Goal: Task Accomplishment & Management: Use online tool/utility

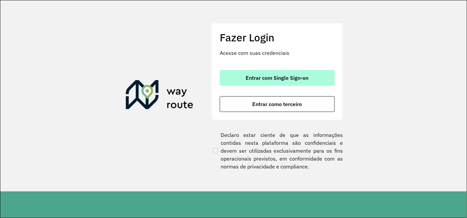
click at [293, 76] on span "Entrar com Single Sign-on" at bounding box center [277, 77] width 63 height 5
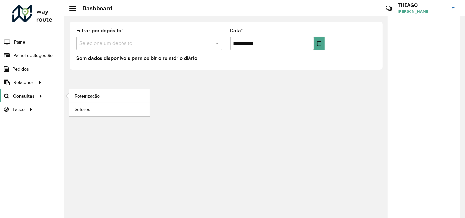
click at [31, 94] on span "Consultas" at bounding box center [23, 96] width 21 height 7
click at [82, 93] on span "Roteirização" at bounding box center [88, 96] width 27 height 7
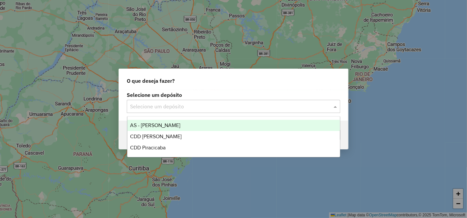
click at [174, 111] on div "Selecione um depósito" at bounding box center [233, 106] width 213 height 13
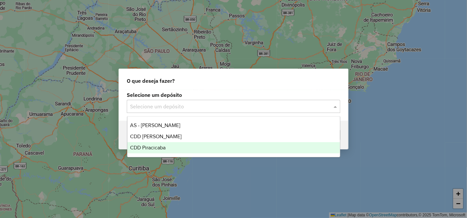
click at [162, 151] on div "CDD Piracicaba" at bounding box center [233, 147] width 212 height 11
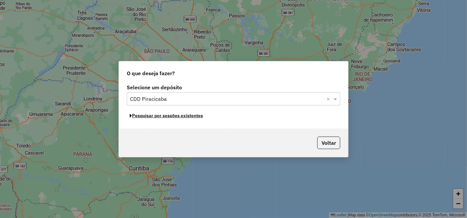
click at [193, 116] on button "Pesquisar por sessões existentes" at bounding box center [166, 116] width 79 height 10
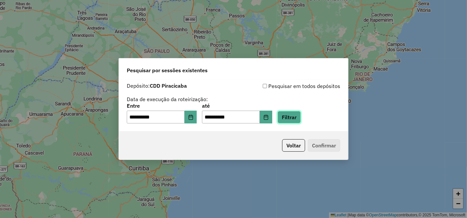
click at [291, 118] on button "Filtrar" at bounding box center [288, 117] width 23 height 12
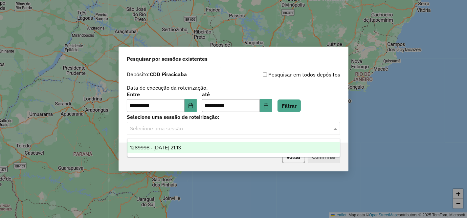
click at [196, 128] on input "text" at bounding box center [227, 129] width 194 height 8
click at [181, 146] on span "1289998 - 07/10/2025 21:13" at bounding box center [155, 148] width 51 height 6
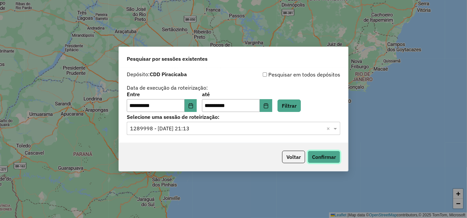
click at [320, 154] on button "Confirmar" at bounding box center [324, 157] width 33 height 12
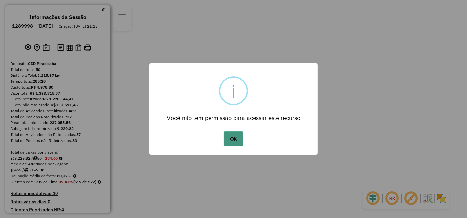
click at [235, 134] on button "OK" at bounding box center [233, 138] width 19 height 15
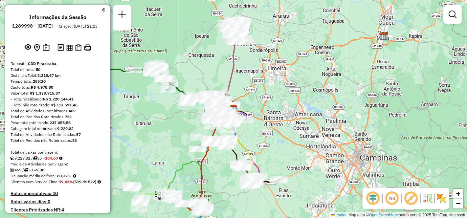
click at [393, 198] on em at bounding box center [392, 198] width 16 height 16
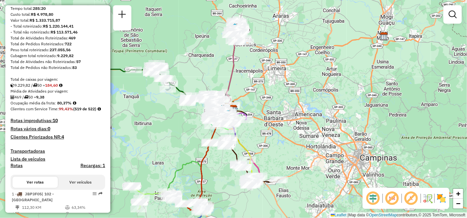
scroll to position [146, 0]
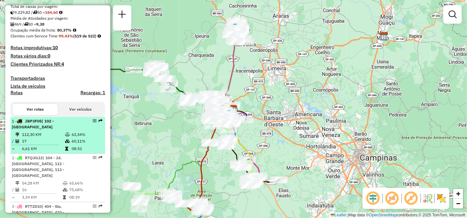
click at [41, 138] on td "112,30 KM" at bounding box center [43, 134] width 43 height 7
select select "**********"
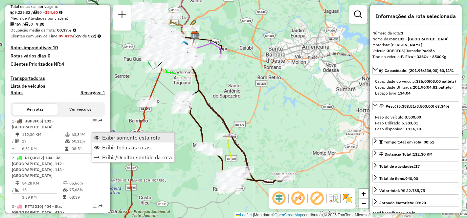
click at [135, 135] on span "Exibir somente esta rota" at bounding box center [131, 137] width 58 height 5
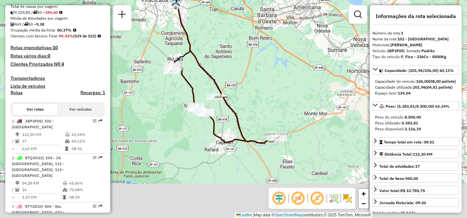
drag, startPoint x: 273, startPoint y: 129, endPoint x: 264, endPoint y: 89, distance: 40.3
click at [264, 89] on div "Janela de atendimento Grade de atendimento Capacidade Transportadoras Veículos …" at bounding box center [233, 109] width 467 height 218
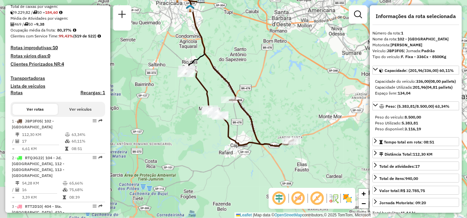
drag, startPoint x: 264, startPoint y: 89, endPoint x: 279, endPoint y: 92, distance: 14.7
click at [279, 92] on div "Janela de atendimento Grade de atendimento Capacidade Transportadoras Veículos …" at bounding box center [233, 109] width 467 height 218
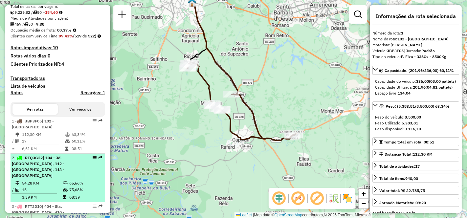
click at [53, 186] on td "54,28 KM" at bounding box center [42, 183] width 41 height 7
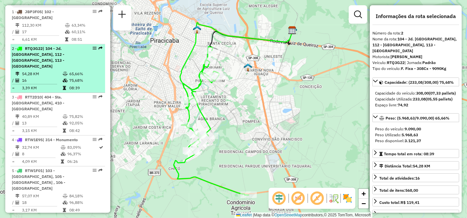
scroll to position [219, 0]
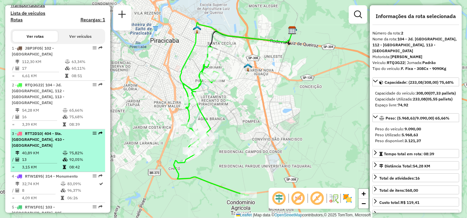
click at [39, 156] on td "13" at bounding box center [42, 159] width 41 height 7
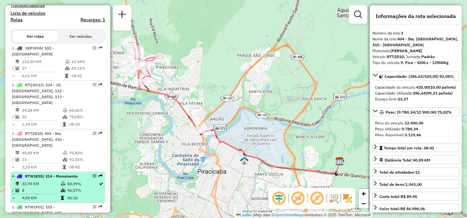
click at [39, 192] on td "8" at bounding box center [41, 190] width 39 height 7
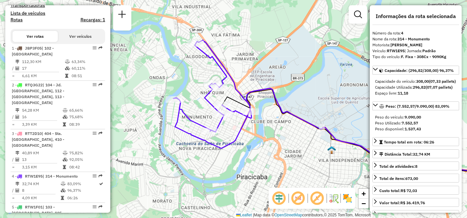
drag, startPoint x: 229, startPoint y: 160, endPoint x: 267, endPoint y: 174, distance: 40.7
click at [267, 174] on div "Janela de atendimento Grade de atendimento Capacidade Transportadoras Veículos …" at bounding box center [233, 109] width 467 height 218
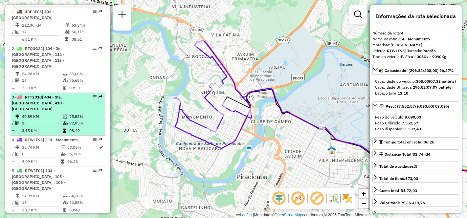
scroll to position [292, 0]
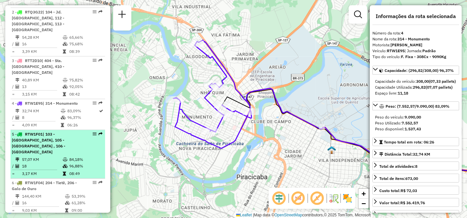
click at [40, 147] on div "5 - RTW1F01 | 103 - Rio das Pedras, 105 - Paulista , 106 - Castelinho" at bounding box center [47, 143] width 70 height 24
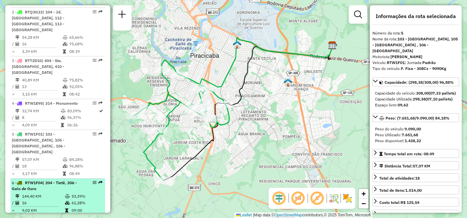
click at [40, 184] on div "6 - RTW1F04 | 204 - Tietê, 206 - Galo de Ouro" at bounding box center [47, 186] width 70 height 12
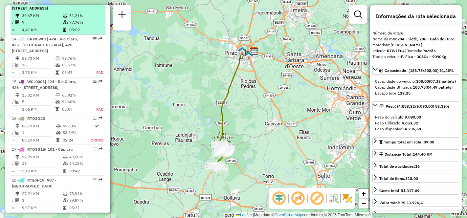
scroll to position [766, 0]
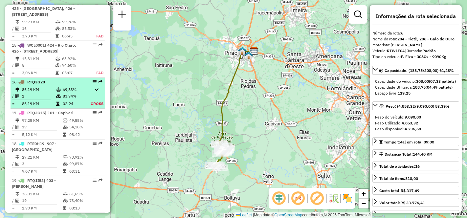
click at [39, 84] on span "RTQ3G20" at bounding box center [36, 81] width 18 height 5
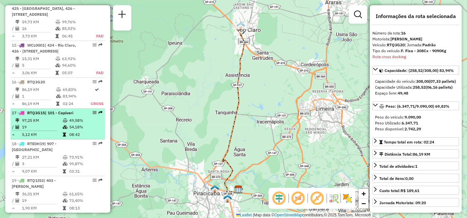
click at [42, 124] on td "97,25 KM" at bounding box center [42, 120] width 41 height 7
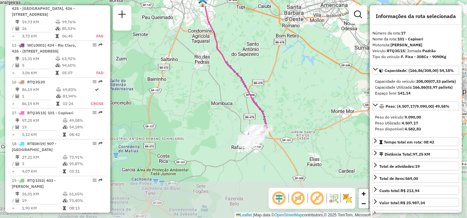
drag, startPoint x: 281, startPoint y: 155, endPoint x: 281, endPoint y: 107, distance: 47.6
click at [281, 107] on div "Janela de atendimento Grade de atendimento Capacidade Transportadoras Veículos …" at bounding box center [233, 109] width 467 height 218
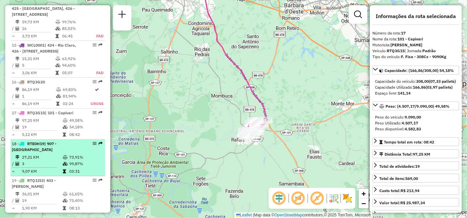
click at [39, 164] on td "3" at bounding box center [42, 164] width 41 height 7
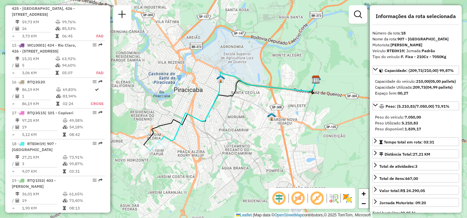
drag, startPoint x: 187, startPoint y: 155, endPoint x: 221, endPoint y: 136, distance: 38.4
click at [221, 136] on div "Janela de atendimento Grade de atendimento Capacidade Transportadoras Veículos …" at bounding box center [233, 109] width 467 height 218
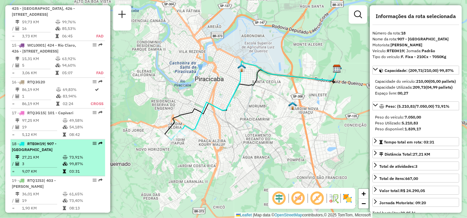
scroll to position [802, 0]
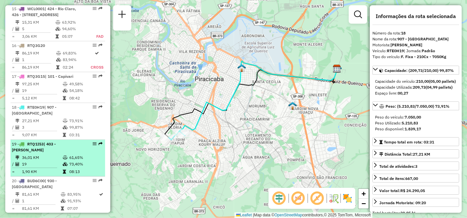
click at [24, 167] on td "19" at bounding box center [42, 164] width 41 height 7
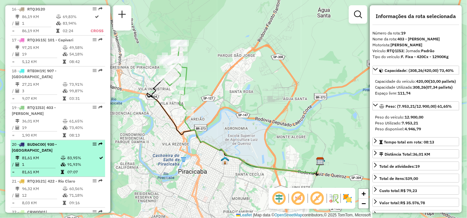
scroll to position [875, 0]
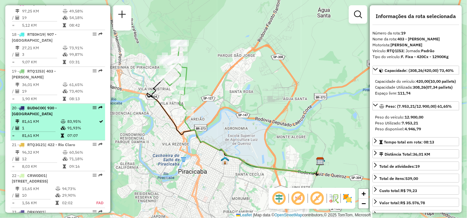
click at [40, 162] on td "12" at bounding box center [42, 159] width 41 height 7
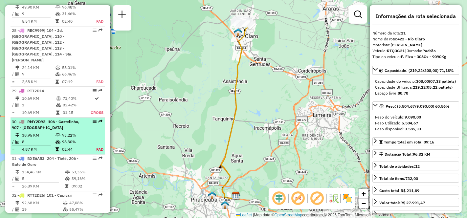
scroll to position [1350, 0]
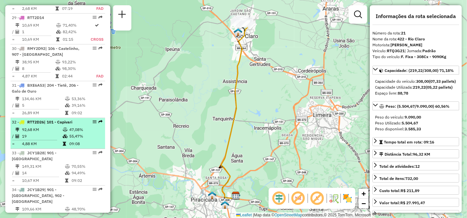
click at [44, 133] on td "19" at bounding box center [42, 136] width 41 height 7
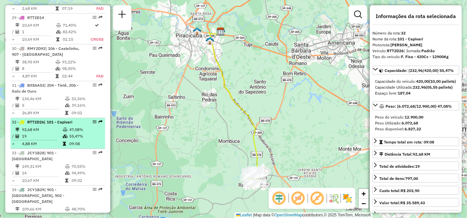
scroll to position [1386, 0]
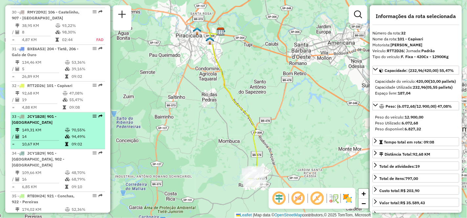
click at [47, 127] on td "149,31 KM" at bounding box center [43, 130] width 43 height 7
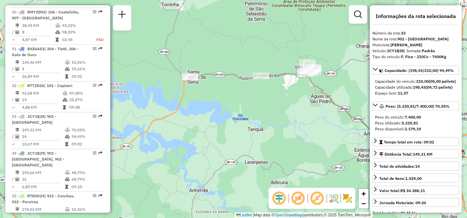
drag, startPoint x: 163, startPoint y: 120, endPoint x: 254, endPoint y: 121, distance: 91.9
click at [254, 121] on div "Janela de atendimento Grade de atendimento Capacidade Transportadoras Veículos …" at bounding box center [233, 109] width 467 height 218
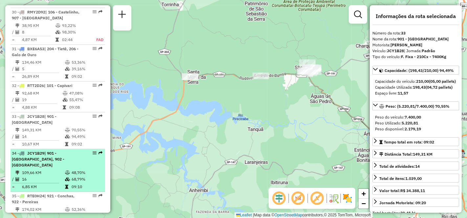
click at [45, 169] on td "109,66 KM" at bounding box center [43, 172] width 43 height 7
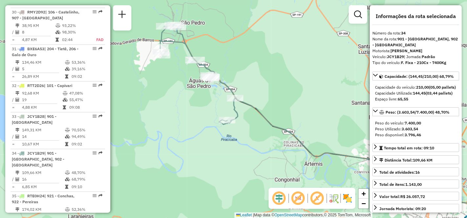
drag, startPoint x: 166, startPoint y: 150, endPoint x: 258, endPoint y: 156, distance: 91.8
click at [258, 156] on div "Janela de atendimento Grade de atendimento Capacidade Transportadoras Veículos …" at bounding box center [233, 109] width 467 height 218
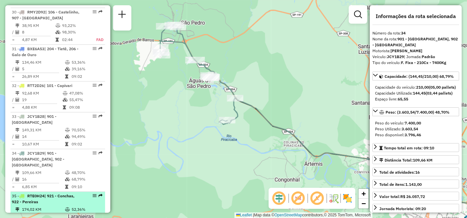
click at [35, 206] on td "174,02 KM" at bounding box center [43, 209] width 43 height 7
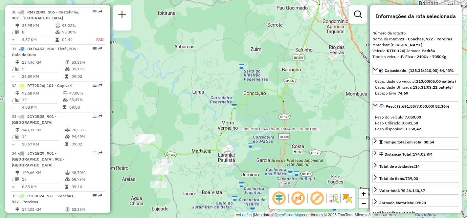
drag, startPoint x: 189, startPoint y: 157, endPoint x: 216, endPoint y: 109, distance: 55.0
click at [216, 109] on div "Janela de atendimento Grade de atendimento Capacidade Transportadoras Veículos …" at bounding box center [233, 109] width 467 height 218
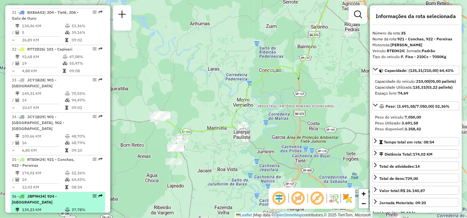
scroll to position [1459, 0]
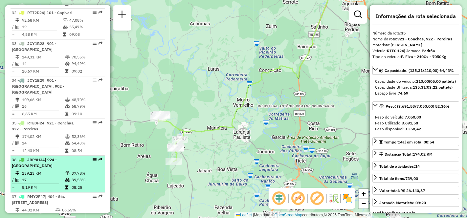
click at [49, 170] on td "139,23 KM" at bounding box center [43, 173] width 43 height 7
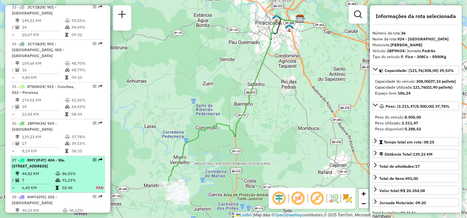
scroll to position [1532, 0]
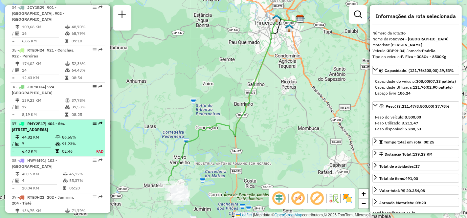
click at [39, 121] on div "37 - RMY2F47 | 404 - Sta. Teresinha, 405 - Vila Sônia, 406 - Vale do Sol" at bounding box center [47, 127] width 70 height 12
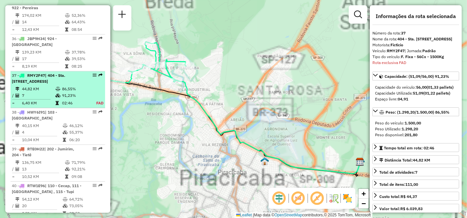
scroll to position [1612, 0]
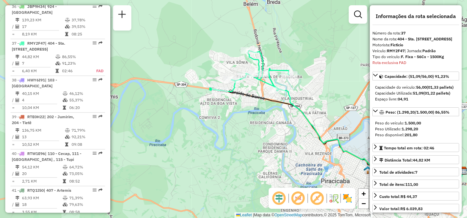
drag, startPoint x: 200, startPoint y: 139, endPoint x: 291, endPoint y: 139, distance: 90.9
click at [291, 139] on div "Janela de atendimento Grade de atendimento Capacidade Transportadoras Veículos …" at bounding box center [233, 109] width 467 height 218
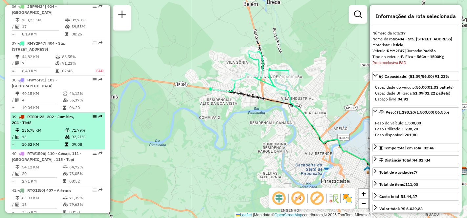
click at [44, 114] on div "39 - RTE0H22 | 202 - Jumirim, 204 - Tietê" at bounding box center [47, 120] width 70 height 12
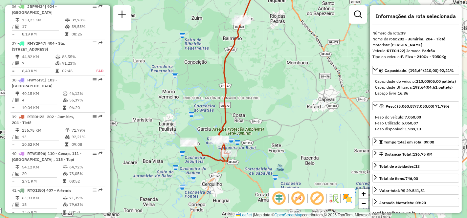
drag, startPoint x: 244, startPoint y: 125, endPoint x: 249, endPoint y: 73, distance: 53.1
click at [249, 73] on div "Janela de atendimento Grade de atendimento Capacidade Transportadoras Veículos …" at bounding box center [233, 109] width 467 height 218
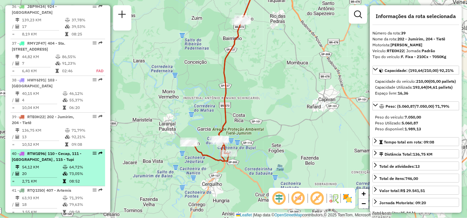
click at [48, 170] on td "20" at bounding box center [42, 173] width 41 height 7
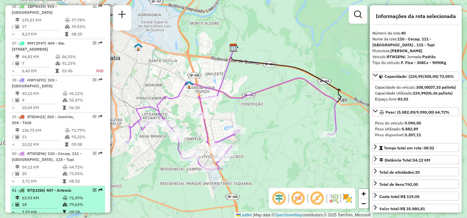
click at [48, 195] on td "63,93 KM" at bounding box center [42, 198] width 41 height 7
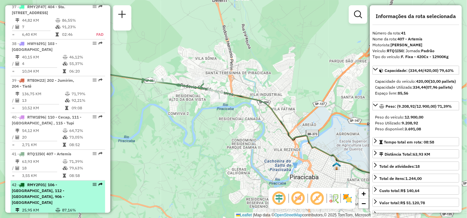
click at [55, 182] on div "42 - RMY2F01 | 106 - Castelinho, 112 - Água Branca, 906 - Centro Piracicaba" at bounding box center [47, 194] width 70 height 24
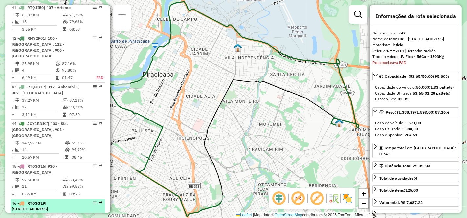
scroll to position [1832, 0]
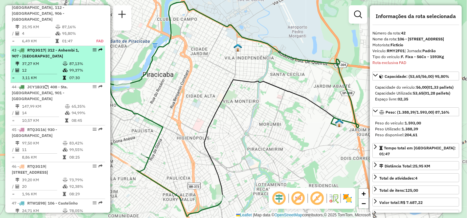
click at [50, 67] on td "12" at bounding box center [42, 70] width 41 height 7
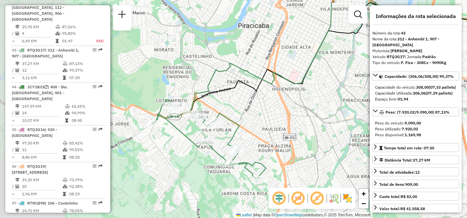
drag, startPoint x: 180, startPoint y: 123, endPoint x: 285, endPoint y: 96, distance: 108.5
click at [285, 96] on div "Janela de atendimento Grade de atendimento Capacidade Transportadoras Veículos …" at bounding box center [233, 109] width 467 height 218
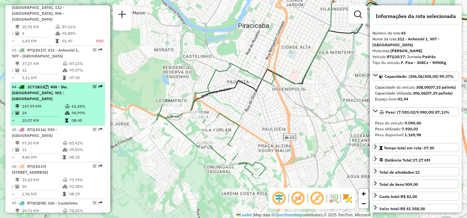
click at [32, 110] on td "14" at bounding box center [43, 113] width 43 height 7
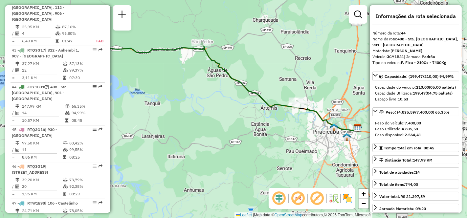
drag, startPoint x: 200, startPoint y: 117, endPoint x: 185, endPoint y: 94, distance: 26.6
click at [185, 94] on div "Janela de atendimento Grade de atendimento Capacidade Transportadoras Veículos …" at bounding box center [233, 109] width 467 height 218
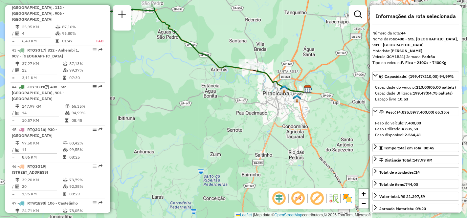
drag, startPoint x: 276, startPoint y: 153, endPoint x: 226, endPoint y: 115, distance: 63.0
click at [226, 115] on div "Janela de atendimento Grade de atendimento Capacidade Transportadoras Veículos …" at bounding box center [233, 109] width 467 height 218
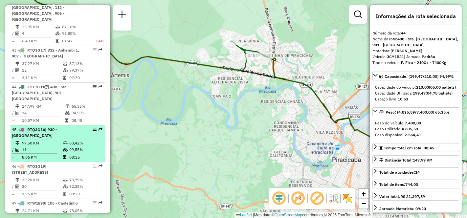
click at [50, 127] on div "45 - RTQ3G16 | 930 - Centro Rio Claro" at bounding box center [47, 133] width 70 height 12
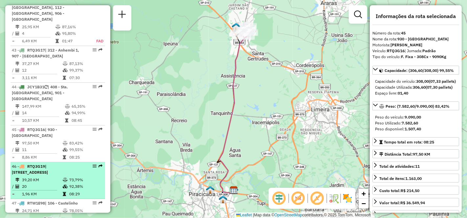
click at [43, 177] on td "39,20 KM" at bounding box center [42, 180] width 41 height 7
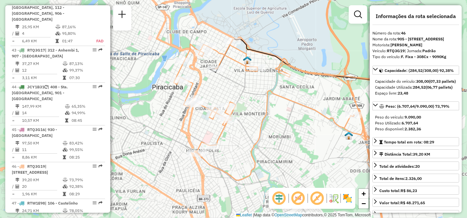
drag, startPoint x: 173, startPoint y: 147, endPoint x: 246, endPoint y: 147, distance: 72.9
click at [246, 147] on div "Janela de atendimento Grade de atendimento Capacidade Transportadoras Veículos …" at bounding box center [233, 109] width 467 height 218
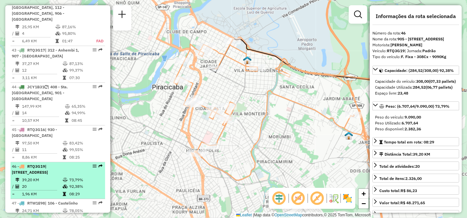
scroll to position [1868, 0]
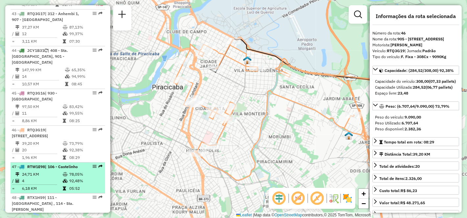
click at [51, 171] on td "24,71 KM" at bounding box center [42, 174] width 41 height 7
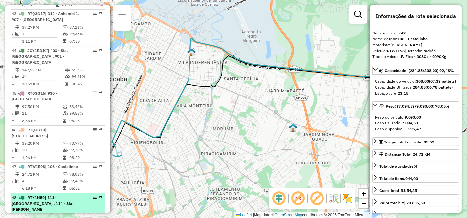
click at [46, 195] on div "48 - RTX1H59 | 111 - Santa Rita , 114 - Sta. Cecilia" at bounding box center [47, 204] width 70 height 18
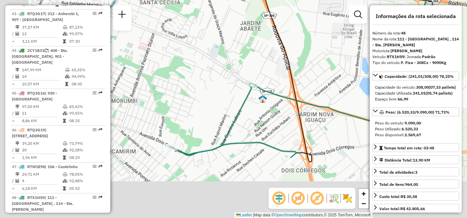
drag, startPoint x: 228, startPoint y: 123, endPoint x: 276, endPoint y: 91, distance: 58.5
click at [276, 91] on icon at bounding box center [349, 37] width 187 height 172
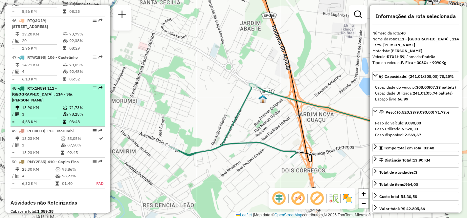
scroll to position [1941, 0]
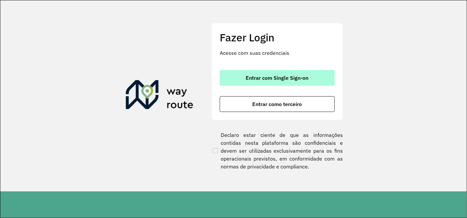
click at [285, 76] on span "Entrar com Single Sign-on" at bounding box center [277, 77] width 63 height 5
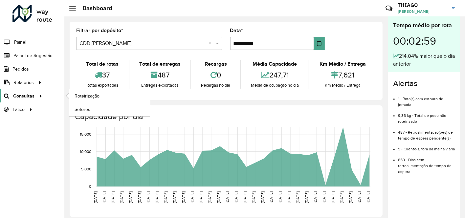
click at [33, 94] on span "Consultas" at bounding box center [23, 96] width 21 height 7
click at [85, 94] on span "Roteirização" at bounding box center [88, 96] width 27 height 7
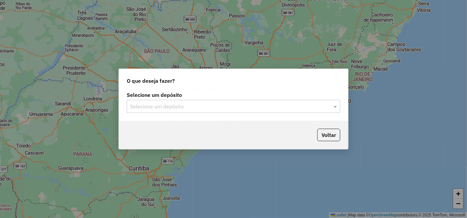
click at [152, 101] on div "Selecione um depósito" at bounding box center [233, 106] width 213 height 13
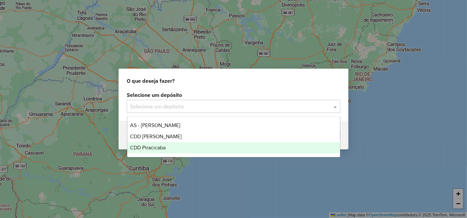
click at [173, 143] on div "CDD Piracicaba" at bounding box center [233, 147] width 212 height 11
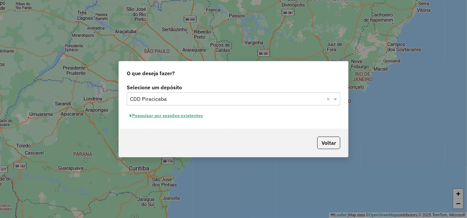
click at [189, 115] on button "Pesquisar por sessões existentes" at bounding box center [166, 116] width 79 height 10
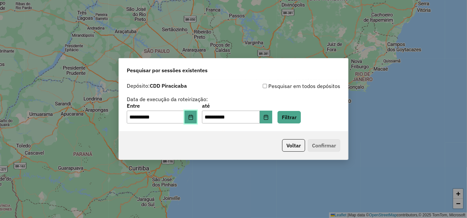
click at [197, 118] on button "Choose Date" at bounding box center [190, 117] width 12 height 13
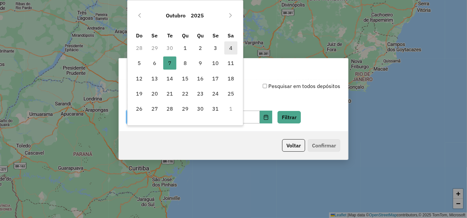
click at [231, 49] on span "4" at bounding box center [230, 47] width 13 height 13
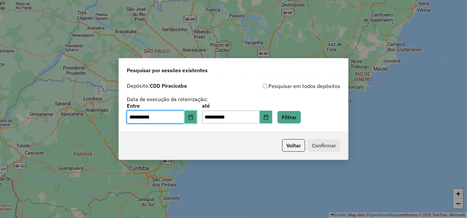
click at [193, 117] on icon "Choose Date" at bounding box center [190, 117] width 4 height 5
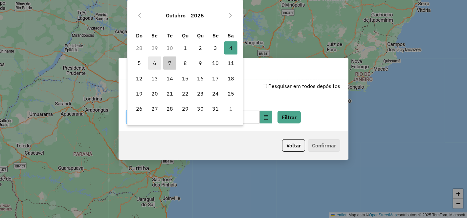
click at [150, 64] on span "6" at bounding box center [154, 62] width 13 height 13
type input "**********"
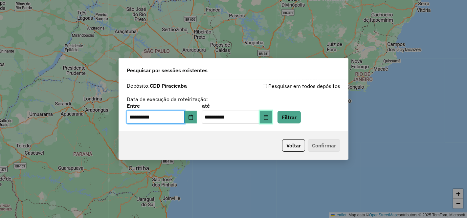
click at [272, 117] on button "Choose Date" at bounding box center [266, 117] width 12 height 13
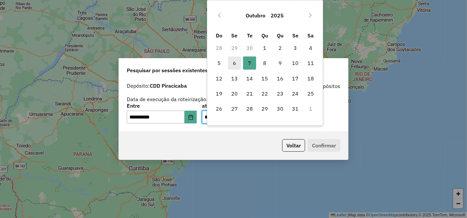
click at [234, 60] on span "6" at bounding box center [234, 62] width 13 height 13
type input "**********"
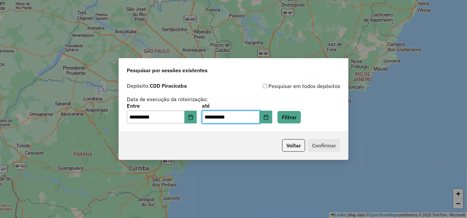
click at [311, 119] on div "**********" at bounding box center [233, 113] width 213 height 20
click at [301, 119] on button "Filtrar" at bounding box center [288, 117] width 23 height 12
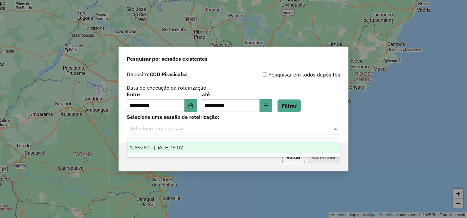
click at [174, 127] on input "text" at bounding box center [227, 129] width 194 height 8
click at [199, 148] on div "1289260 - 06/10/2025 18:02" at bounding box center [233, 147] width 212 height 11
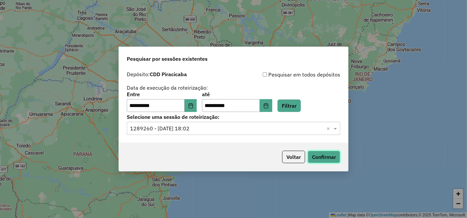
click at [323, 157] on button "Confirmar" at bounding box center [324, 157] width 33 height 12
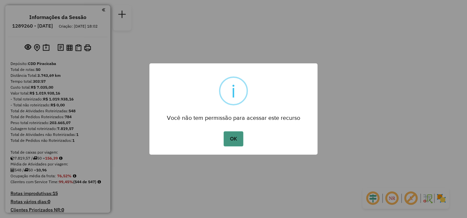
click at [234, 139] on button "OK" at bounding box center [233, 138] width 19 height 15
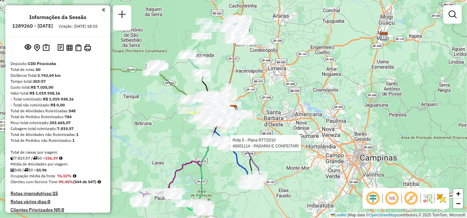
scroll to position [1388, 0]
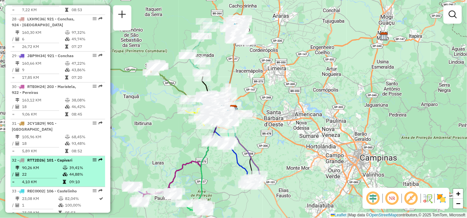
click at [36, 164] on td "90,26 KM" at bounding box center [42, 167] width 41 height 7
select select "**********"
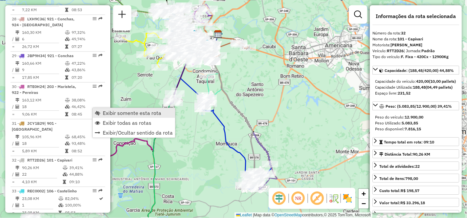
click at [121, 112] on span "Exibir somente esta rota" at bounding box center [132, 112] width 58 height 5
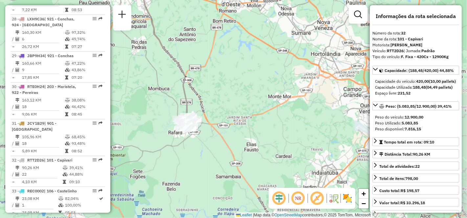
drag, startPoint x: 286, startPoint y: 130, endPoint x: 218, endPoint y: 75, distance: 87.3
click at [218, 75] on div "Janela de atendimento Grade de atendimento Capacidade Transportadoras Veículos …" at bounding box center [233, 109] width 467 height 218
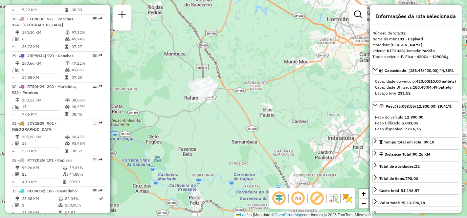
drag, startPoint x: 279, startPoint y: 140, endPoint x: 293, endPoint y: 107, distance: 36.0
click at [293, 107] on div "Janela de atendimento Grade de atendimento Capacidade Transportadoras Veículos …" at bounding box center [233, 109] width 467 height 218
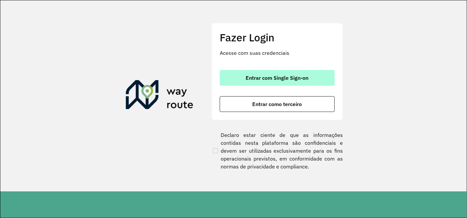
click at [306, 80] on span "Entrar com Single Sign-on" at bounding box center [277, 77] width 63 height 5
